Goal: Task Accomplishment & Management: Complete application form

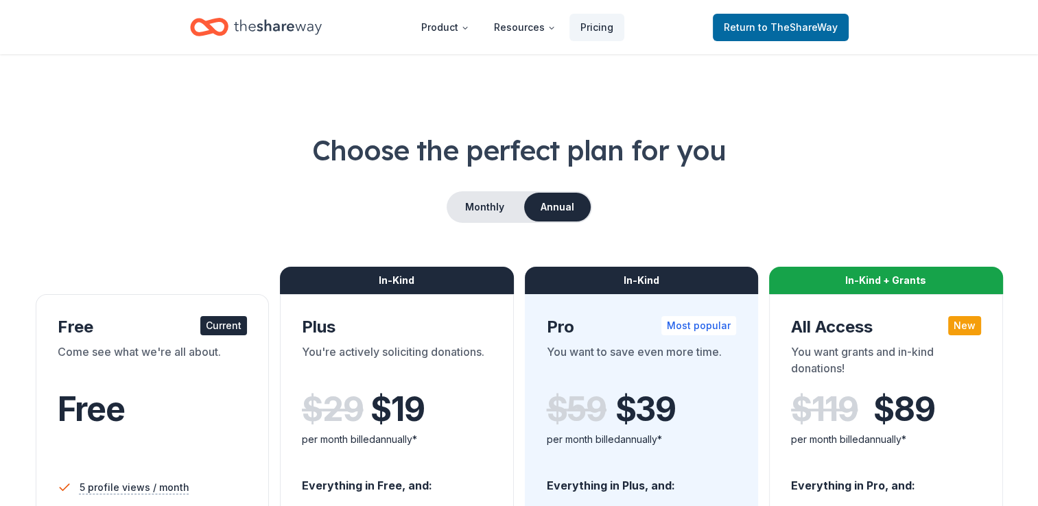
click at [208, 335] on div "Current" at bounding box center [223, 325] width 47 height 19
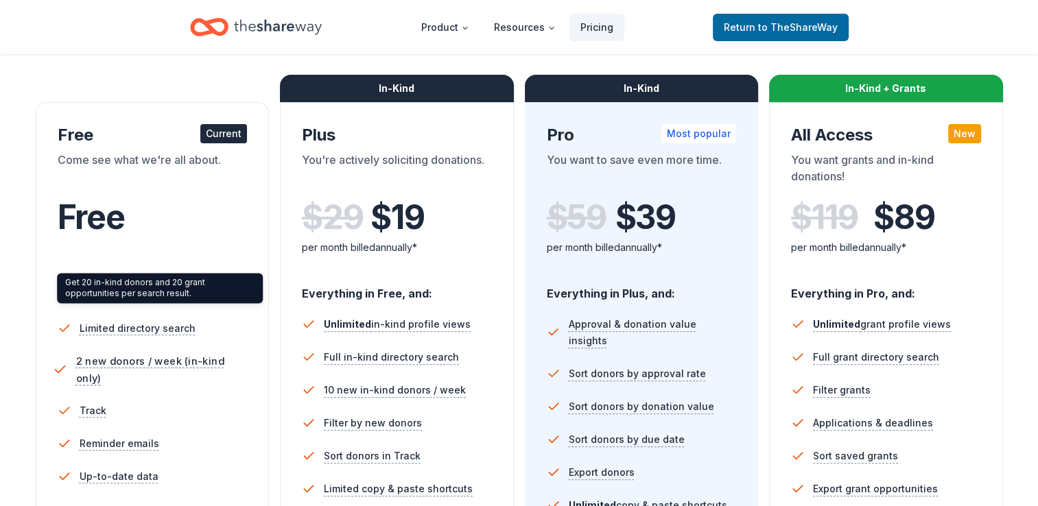
scroll to position [206, 0]
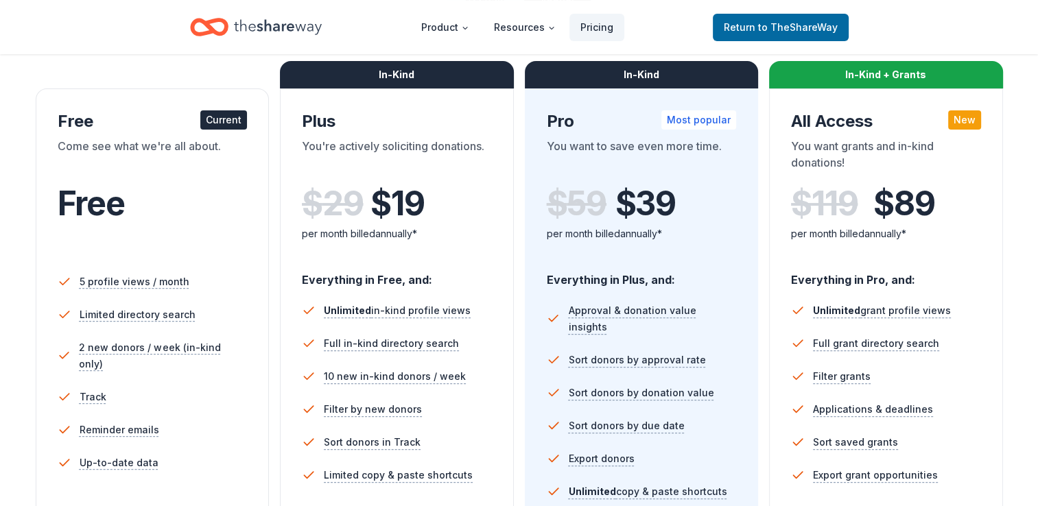
click at [131, 139] on div "Free Current Come see what we're all about. Free" at bounding box center [153, 185] width 190 height 150
click at [749, 22] on span "Return to TheShareWay" at bounding box center [781, 27] width 114 height 16
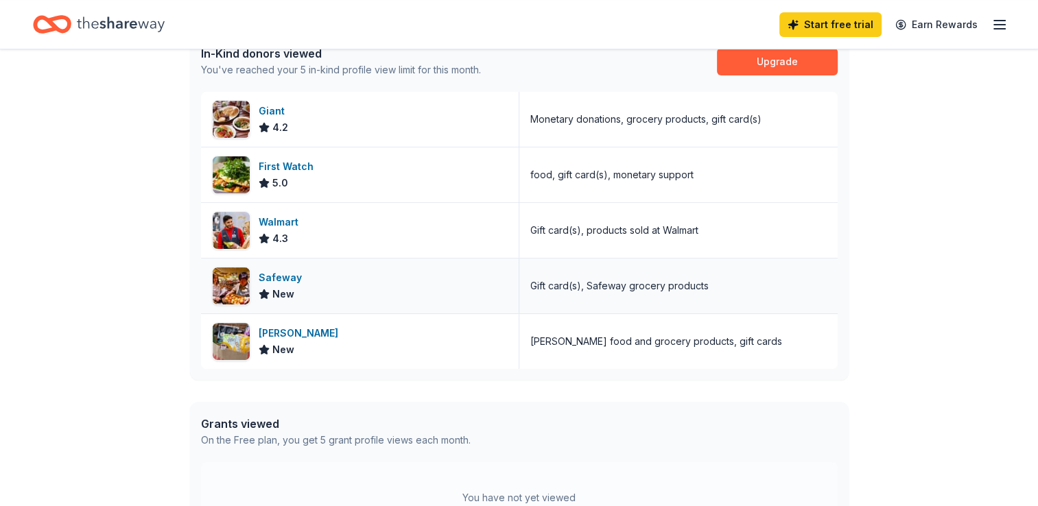
scroll to position [412, 0]
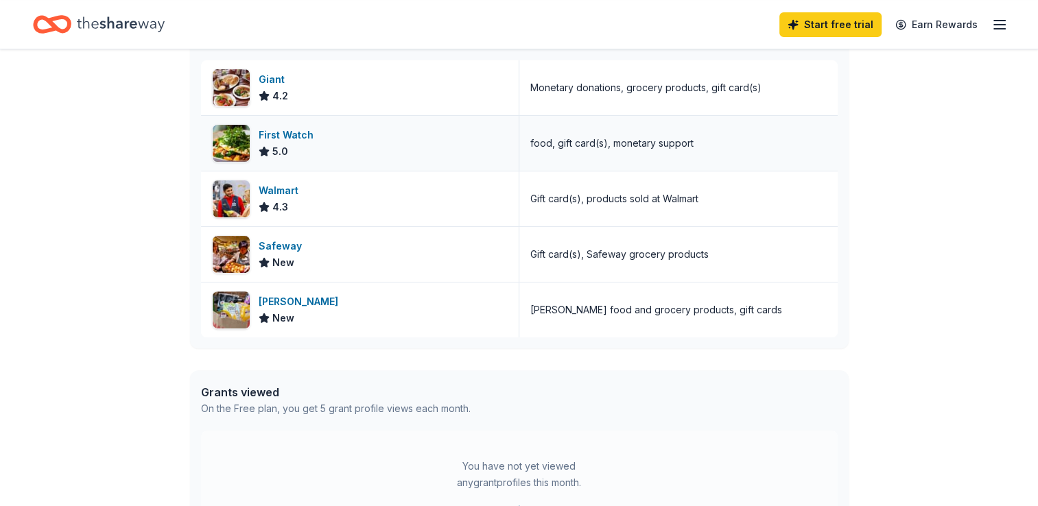
click at [291, 139] on div "First Watch" at bounding box center [289, 135] width 60 height 16
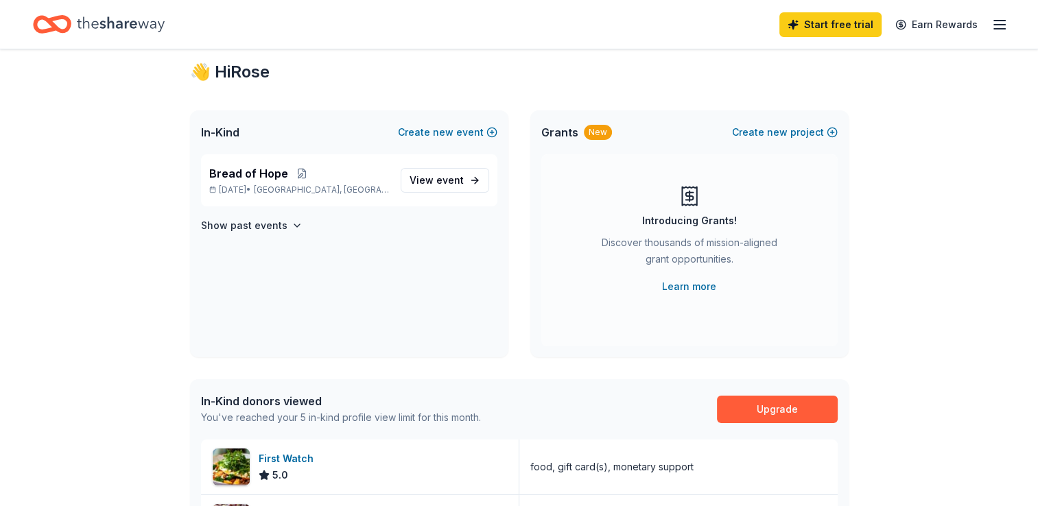
scroll to position [0, 0]
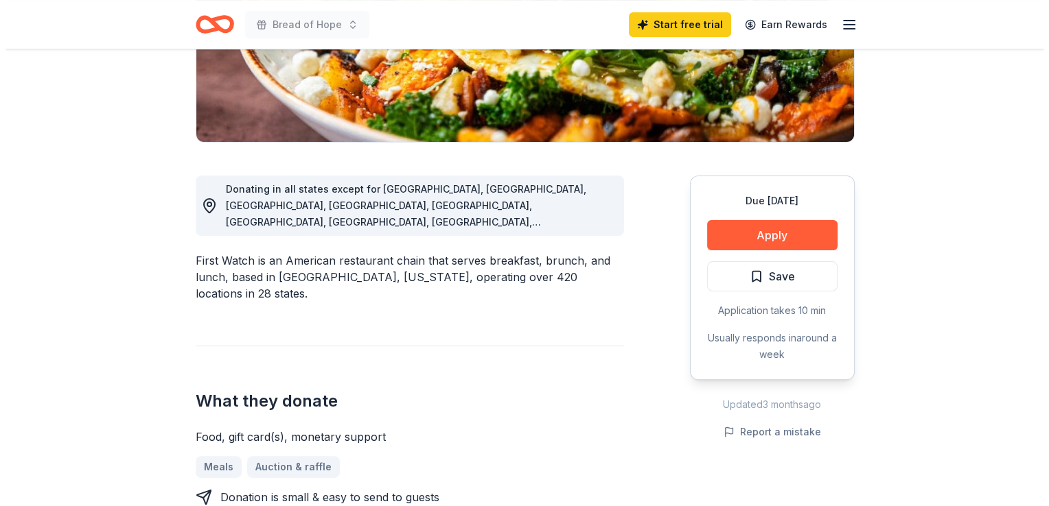
scroll to position [343, 0]
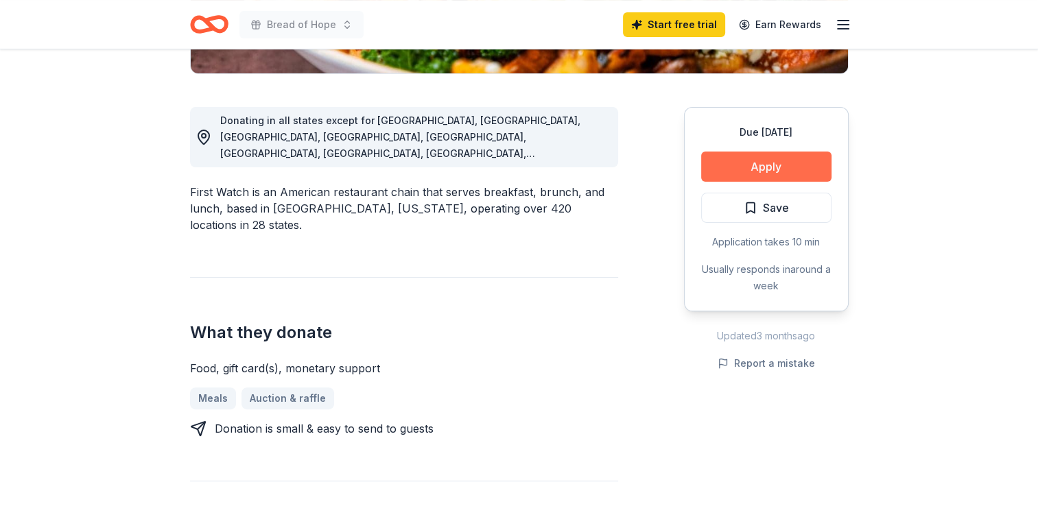
click at [747, 159] on button "Apply" at bounding box center [766, 167] width 130 height 30
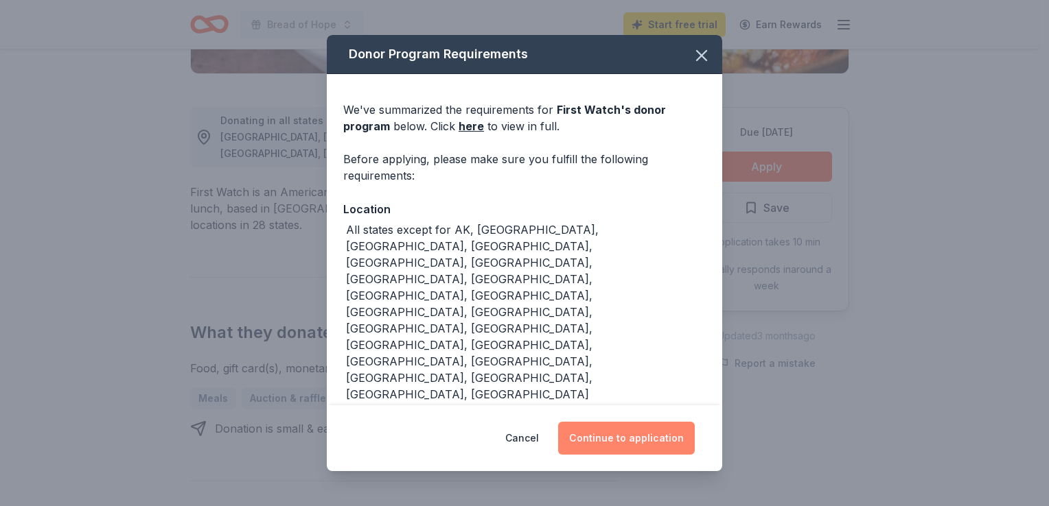
drag, startPoint x: 637, startPoint y: 434, endPoint x: 629, endPoint y: 441, distance: 10.2
click at [635, 443] on button "Continue to application" at bounding box center [626, 438] width 137 height 33
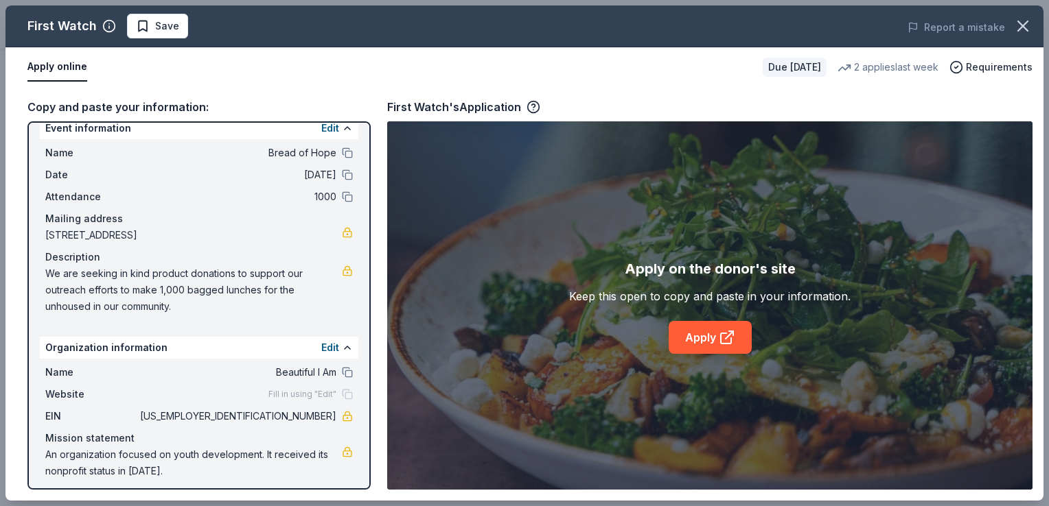
scroll to position [23, 0]
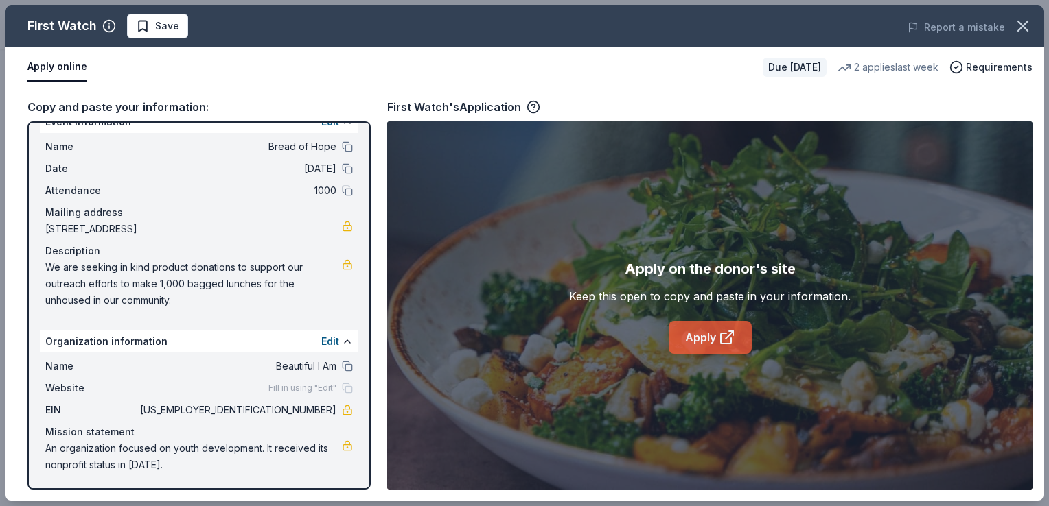
click at [699, 335] on link "Apply" at bounding box center [709, 337] width 83 height 33
